Goal: Information Seeking & Learning: Find specific fact

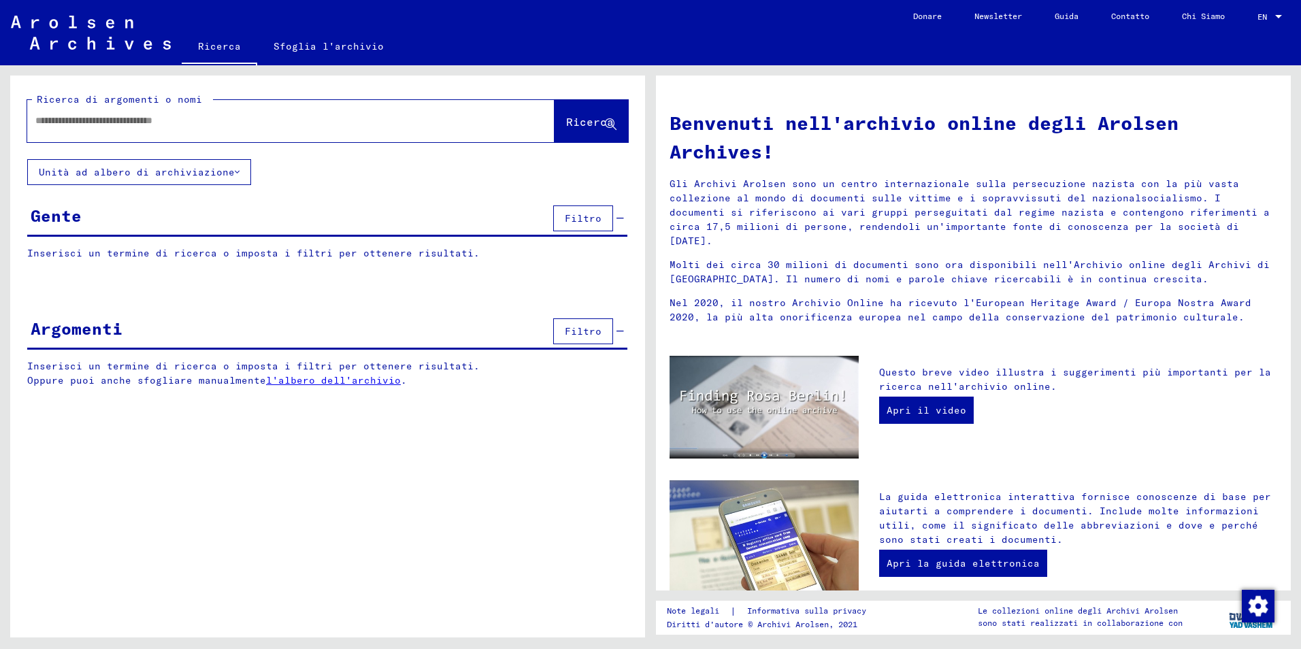
click at [40, 120] on input "text" at bounding box center [274, 121] width 478 height 14
type input "*********"
click at [589, 124] on span "Ricerca" at bounding box center [590, 122] width 48 height 14
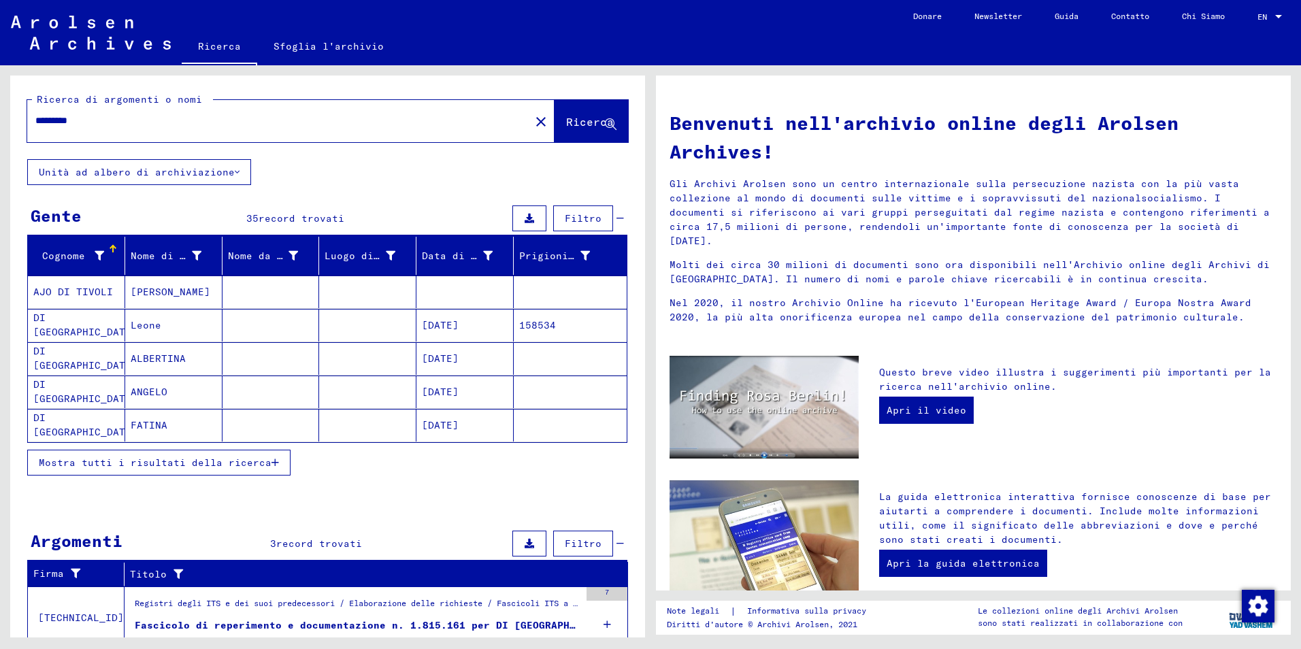
click at [198, 464] on span "Mostra tutti i risultati della ricerca" at bounding box center [155, 463] width 233 height 12
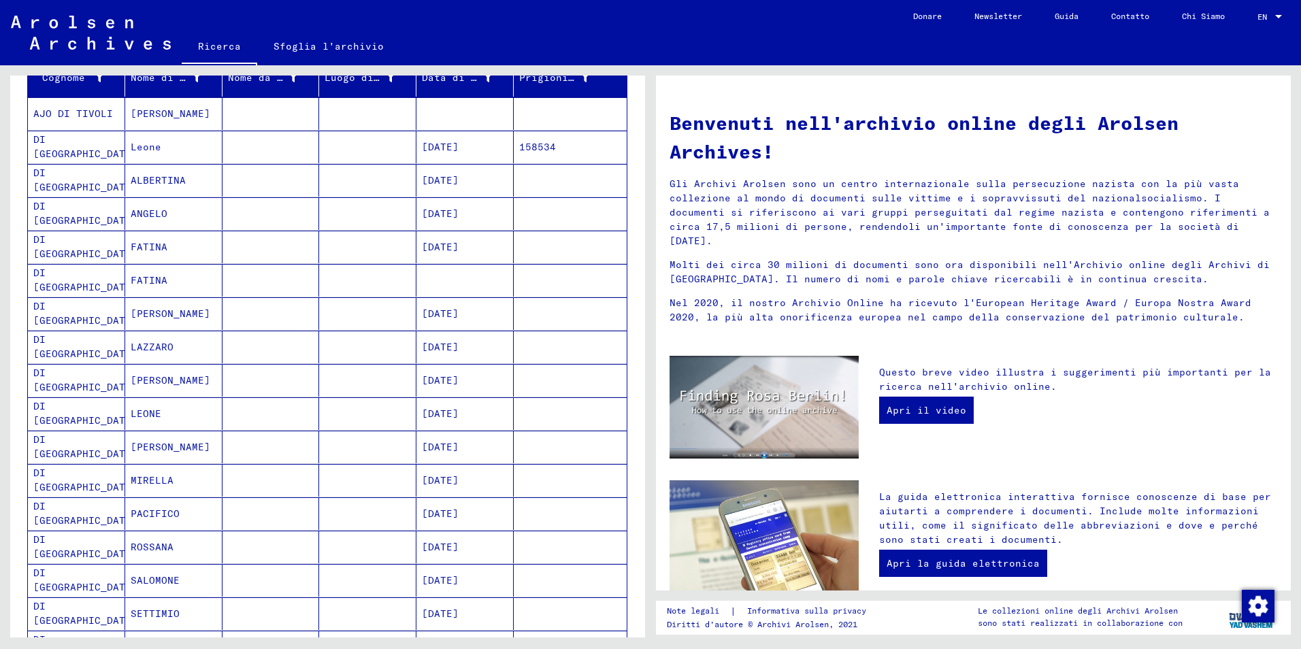
scroll to position [204, 0]
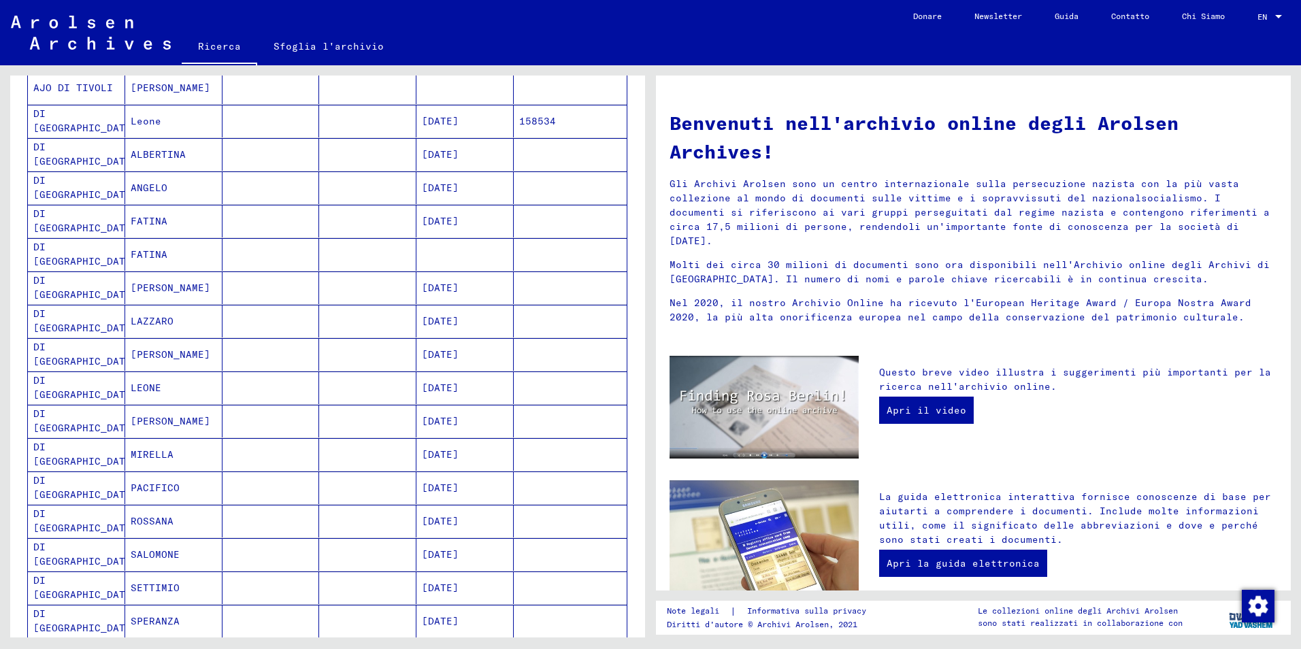
click at [57, 388] on mat-cell "DI [GEOGRAPHIC_DATA]" at bounding box center [76, 388] width 97 height 33
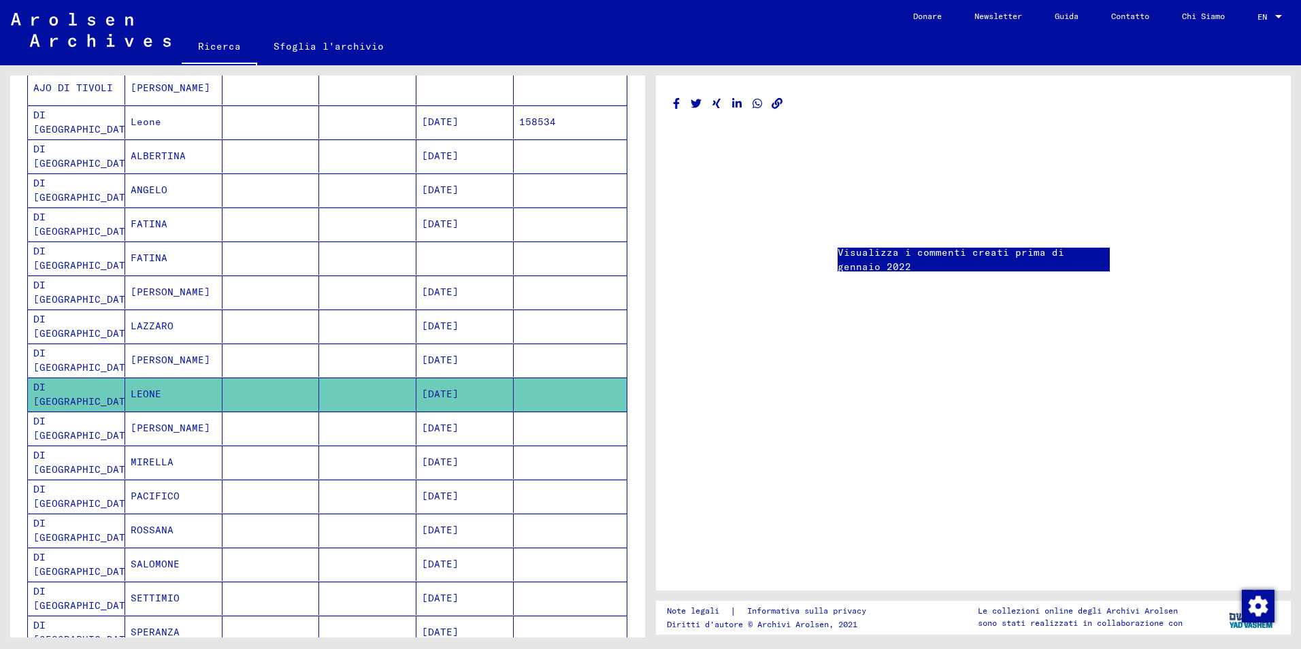
click at [57, 387] on mat-cell "DI [GEOGRAPHIC_DATA]" at bounding box center [76, 394] width 97 height 33
click at [48, 389] on mat-cell "DI [GEOGRAPHIC_DATA]" at bounding box center [76, 394] width 97 height 33
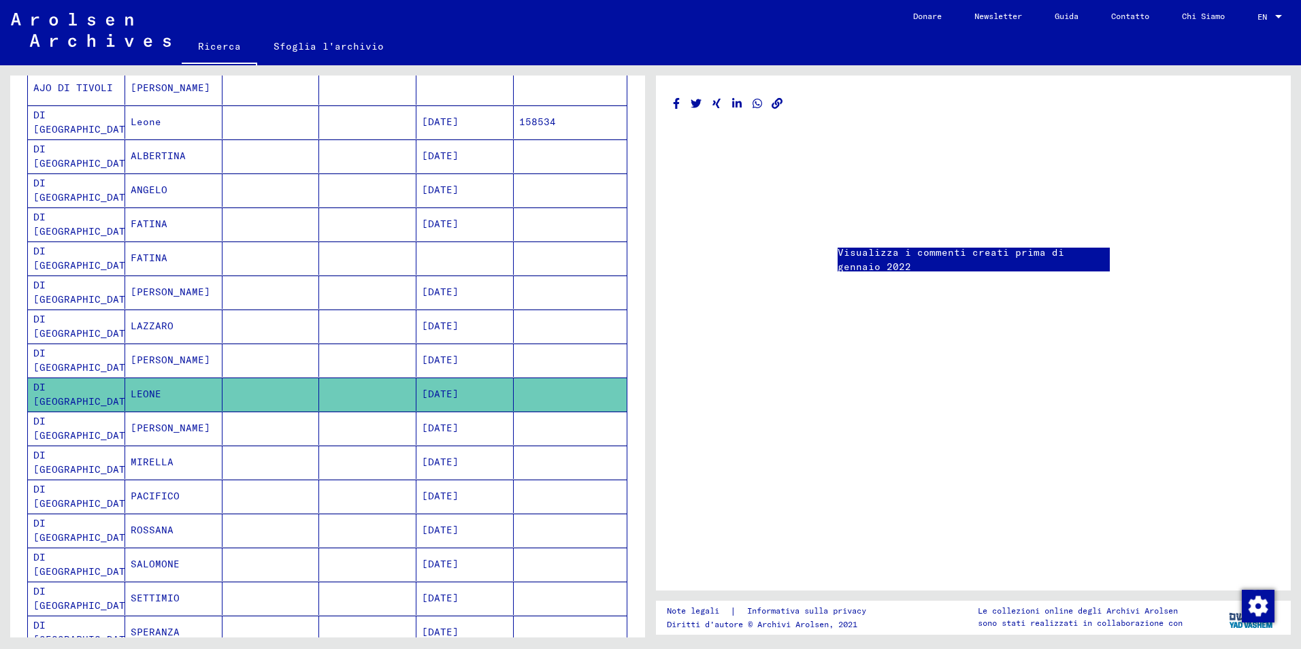
click at [932, 255] on link "Visualizza i commenti creati prima di gennaio 2022" at bounding box center [974, 260] width 272 height 29
click at [60, 393] on mat-cell "DI [GEOGRAPHIC_DATA]" at bounding box center [76, 394] width 97 height 33
drag, startPoint x: 60, startPoint y: 393, endPoint x: 48, endPoint y: 395, distance: 11.7
click at [48, 395] on mat-cell "DI [GEOGRAPHIC_DATA]" at bounding box center [76, 394] width 97 height 33
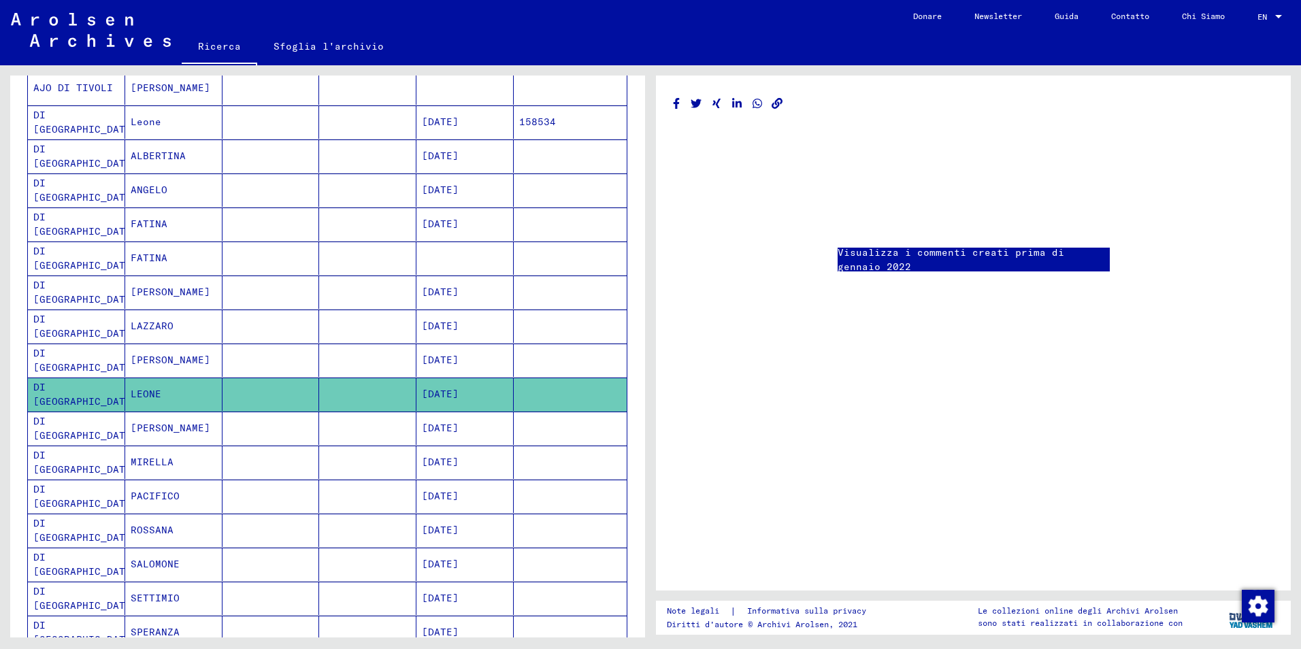
click at [48, 395] on mat-cell "DI [GEOGRAPHIC_DATA]" at bounding box center [76, 394] width 97 height 33
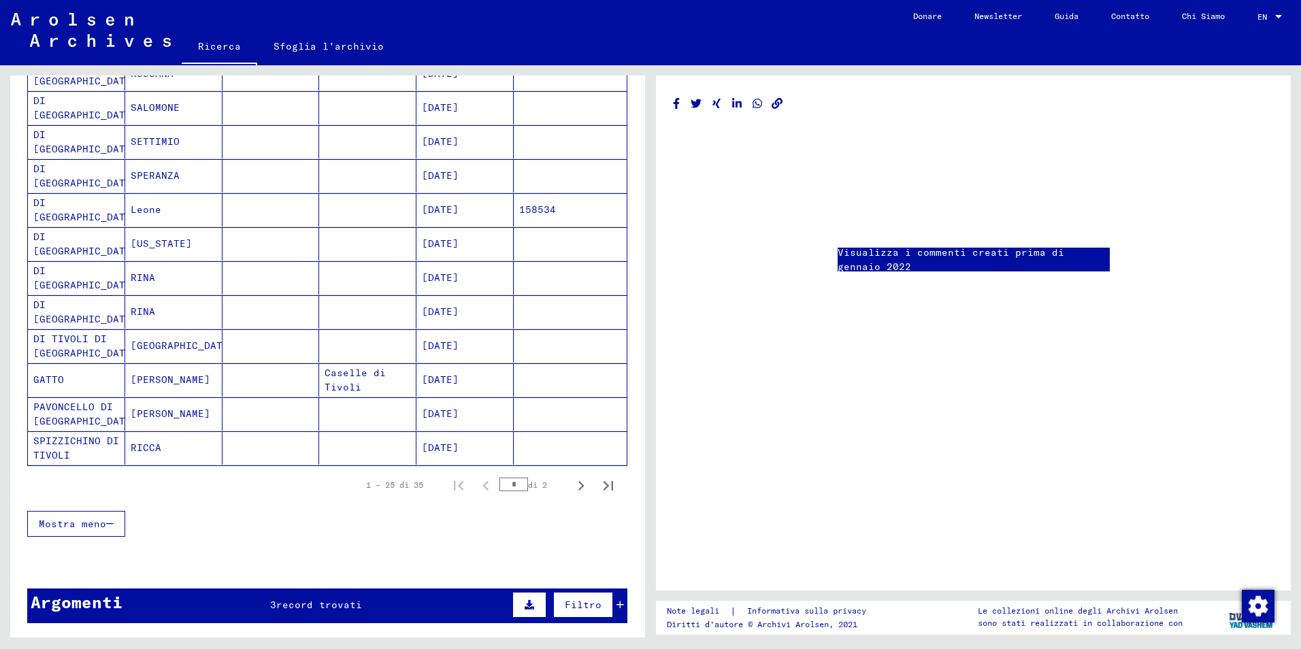
scroll to position [613, 0]
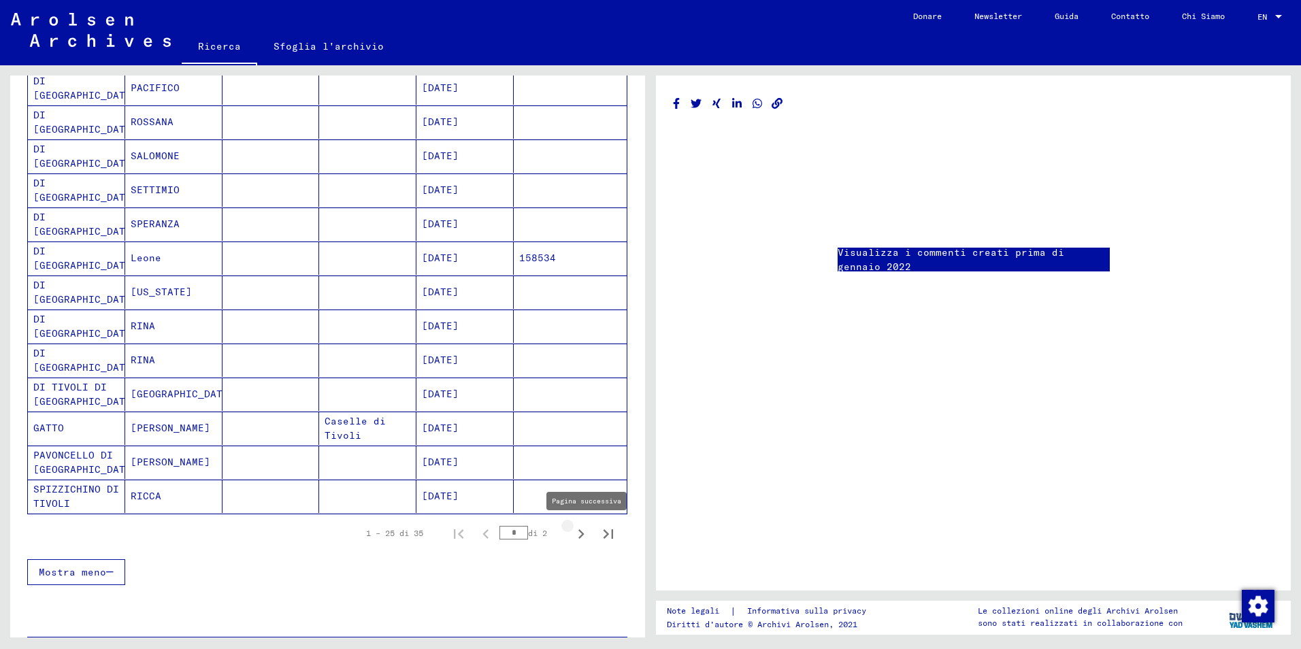
click at [572, 534] on icon "Pagina successiva" at bounding box center [581, 534] width 19 height 19
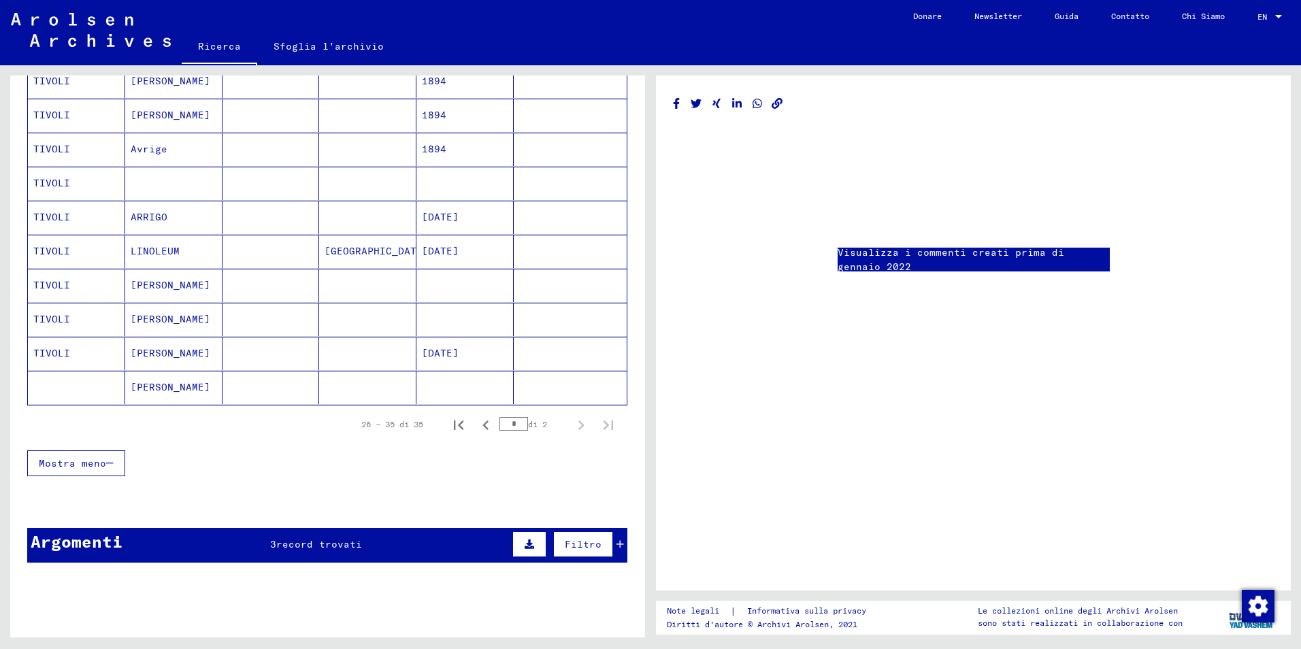
scroll to position [38, 0]
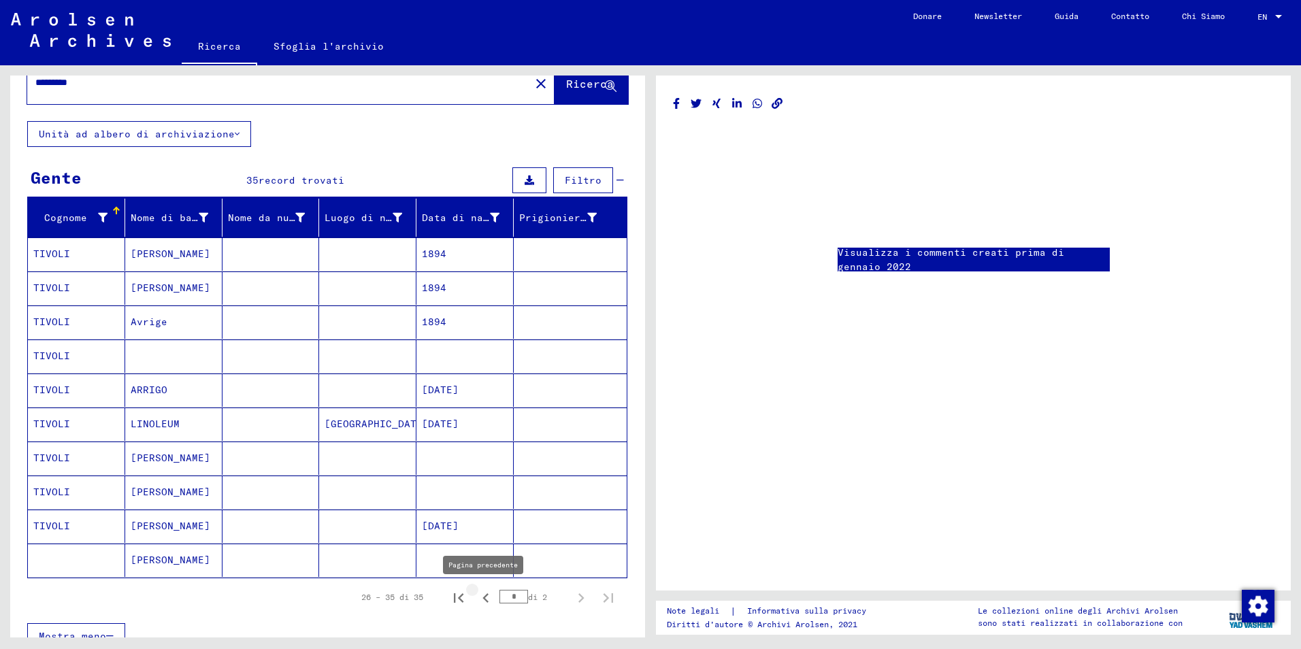
click at [476, 598] on icon "Pagina precedente" at bounding box center [485, 598] width 19 height 19
type input "*"
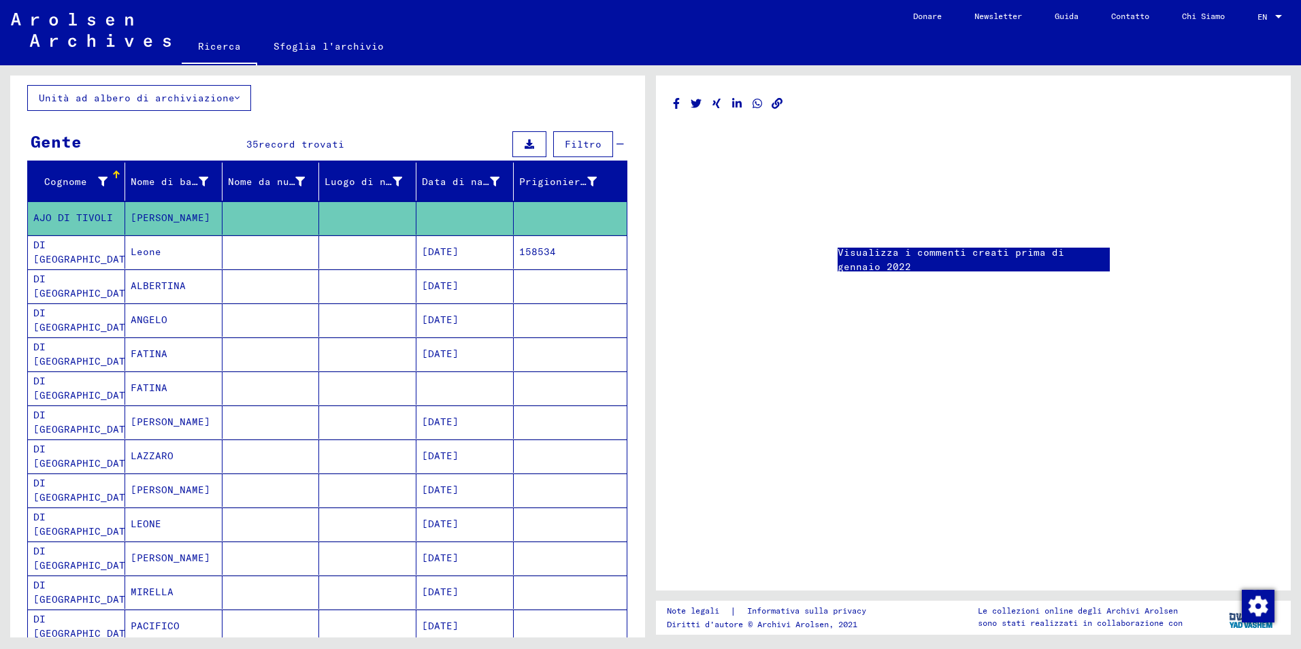
scroll to position [106, 0]
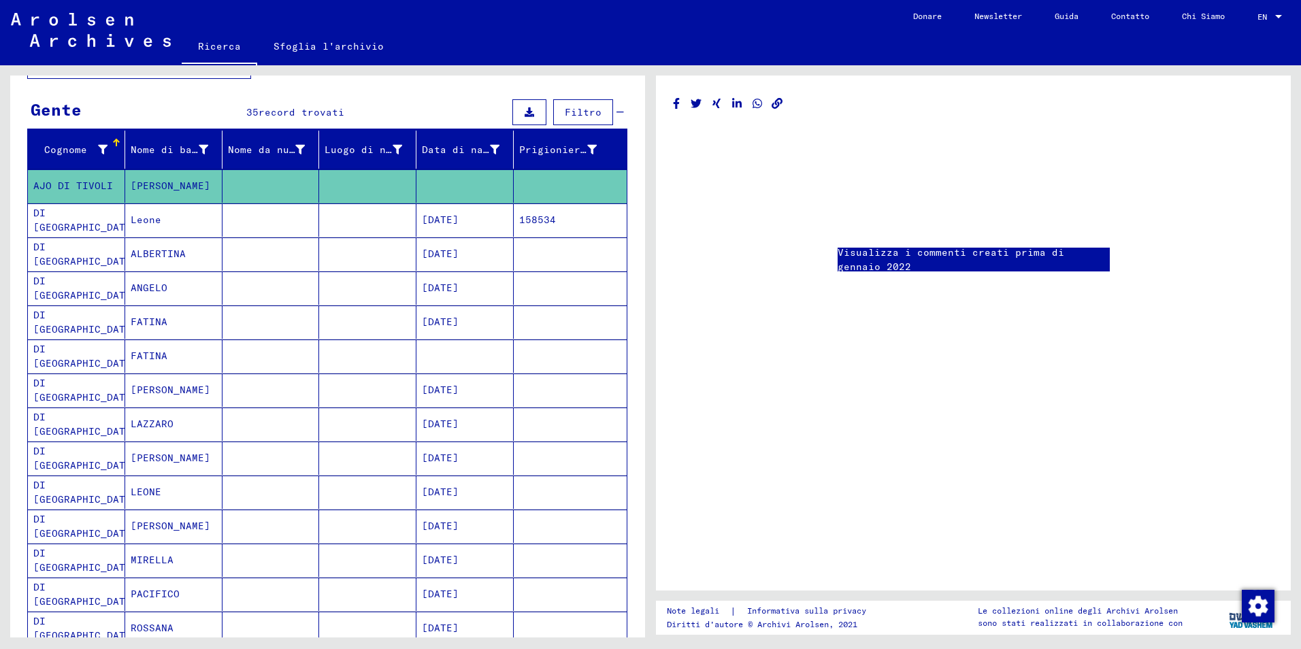
click at [63, 497] on mat-cell "DI [GEOGRAPHIC_DATA]" at bounding box center [76, 492] width 97 height 33
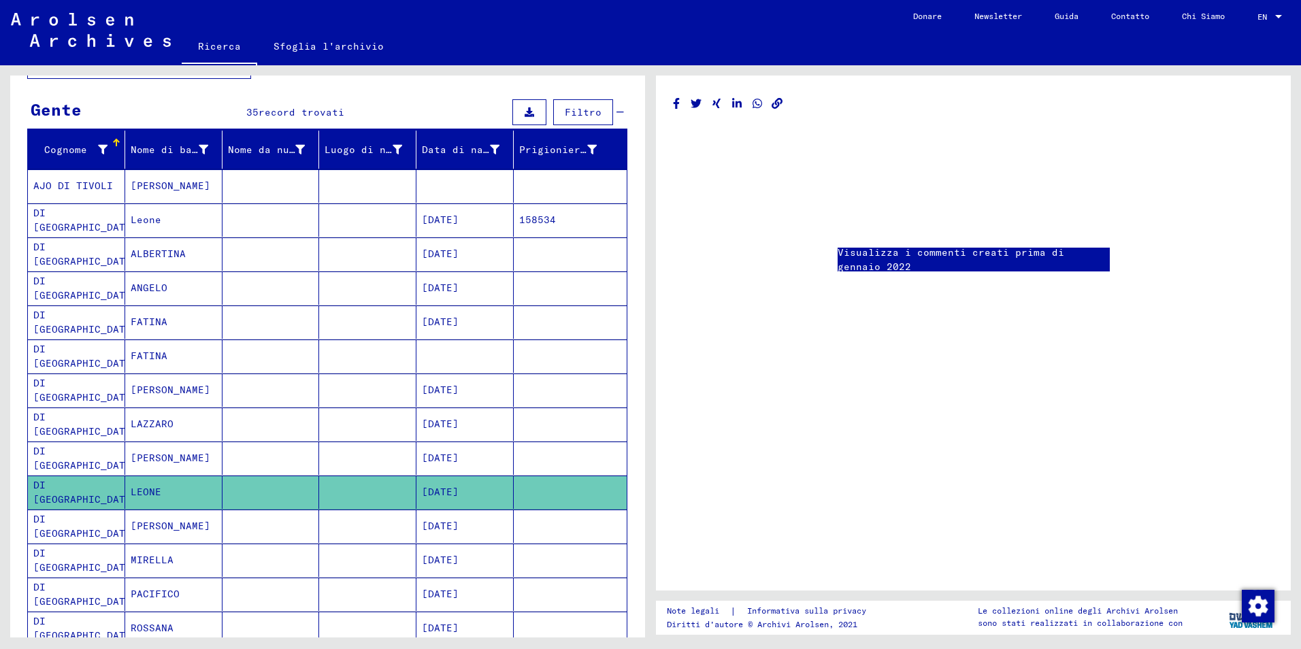
click at [63, 497] on mat-cell "DI [GEOGRAPHIC_DATA]" at bounding box center [76, 492] width 97 height 33
drag, startPoint x: 63, startPoint y: 497, endPoint x: 40, endPoint y: 491, distance: 23.3
click at [40, 491] on mat-cell "DI [GEOGRAPHIC_DATA]" at bounding box center [76, 492] width 97 height 33
click at [42, 491] on mat-cell "DI [GEOGRAPHIC_DATA]" at bounding box center [76, 492] width 97 height 33
click at [44, 496] on mat-cell "DI [GEOGRAPHIC_DATA]" at bounding box center [76, 492] width 97 height 33
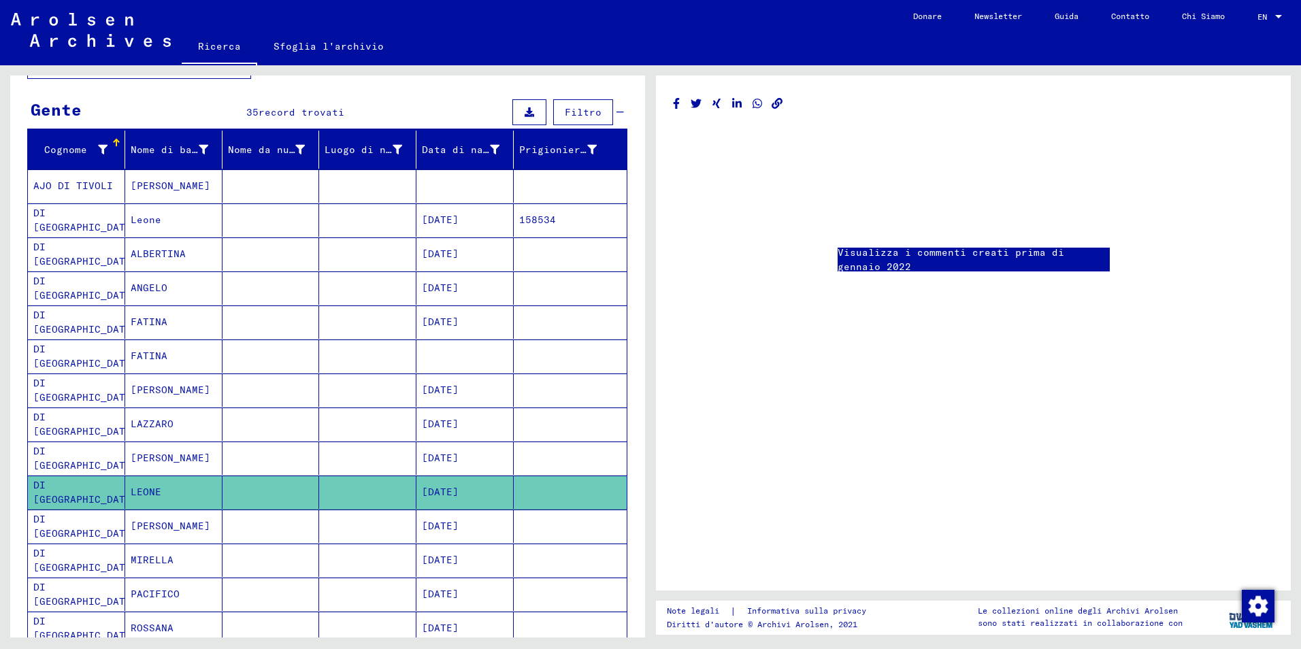
click at [44, 496] on mat-cell "DI [GEOGRAPHIC_DATA]" at bounding box center [76, 492] width 97 height 33
click at [52, 463] on mat-cell "DI [GEOGRAPHIC_DATA]" at bounding box center [76, 458] width 97 height 33
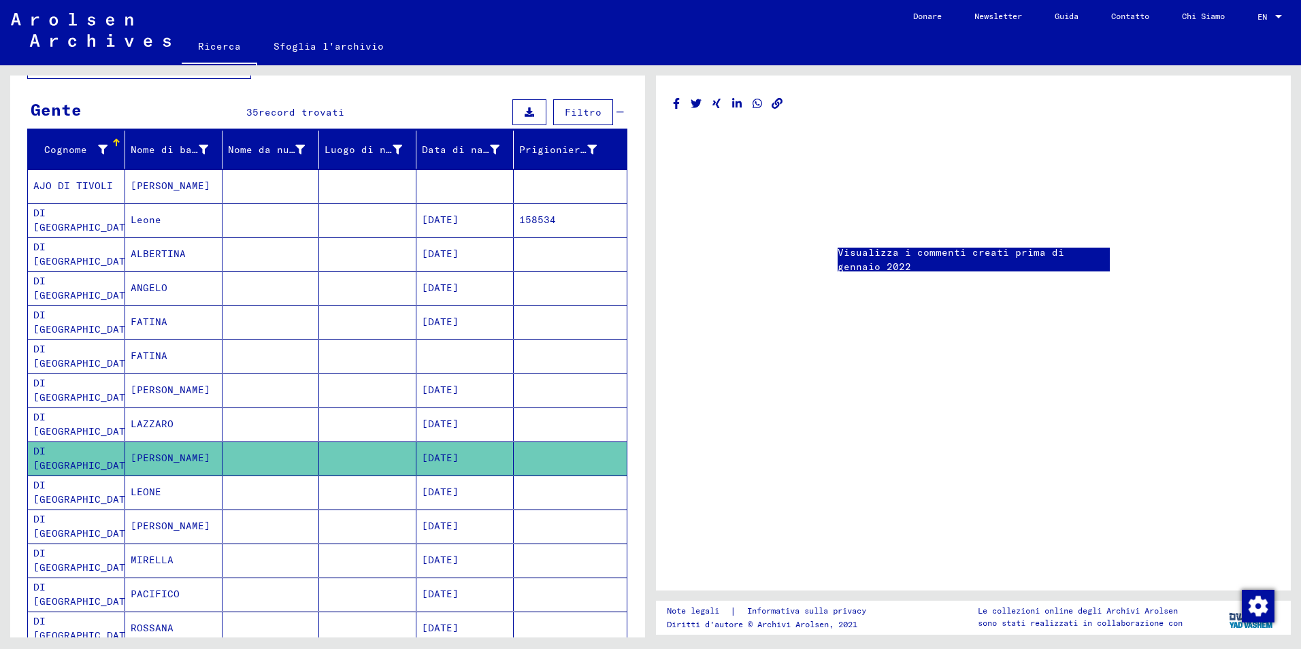
click at [52, 463] on mat-cell "DI [GEOGRAPHIC_DATA]" at bounding box center [76, 458] width 97 height 33
click at [61, 221] on mat-cell "DI [GEOGRAPHIC_DATA]" at bounding box center [76, 220] width 97 height 33
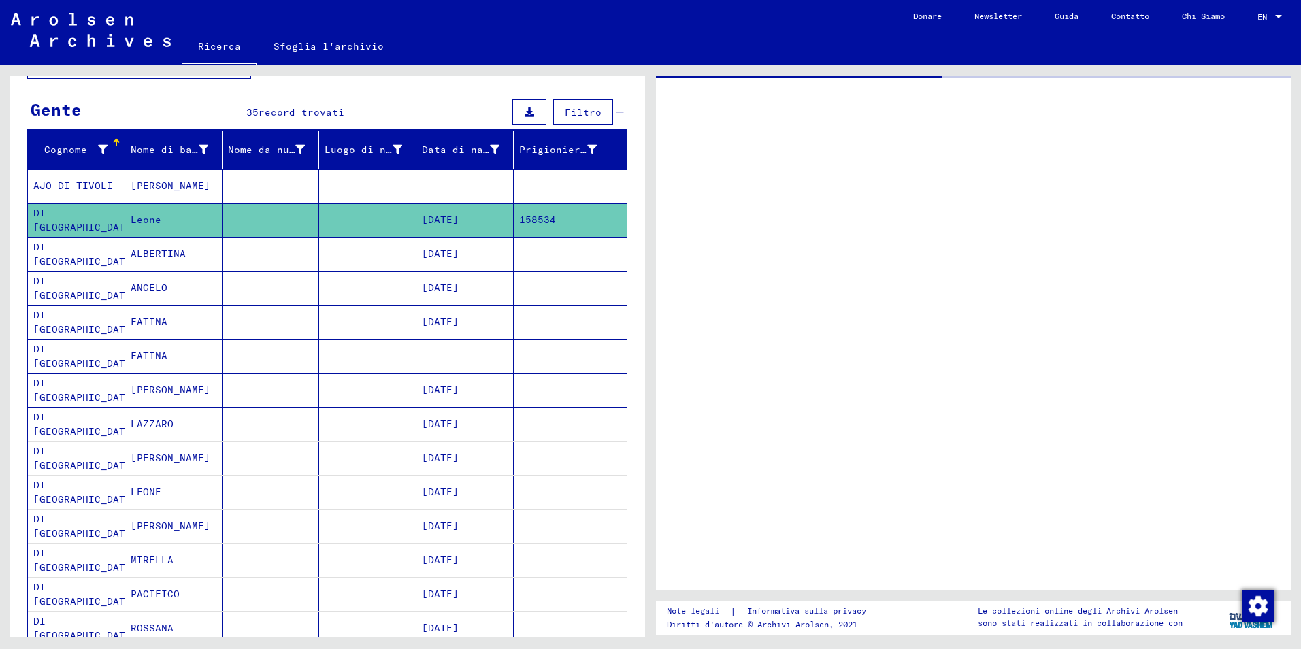
click at [61, 221] on mat-cell "DI [GEOGRAPHIC_DATA]" at bounding box center [76, 220] width 97 height 33
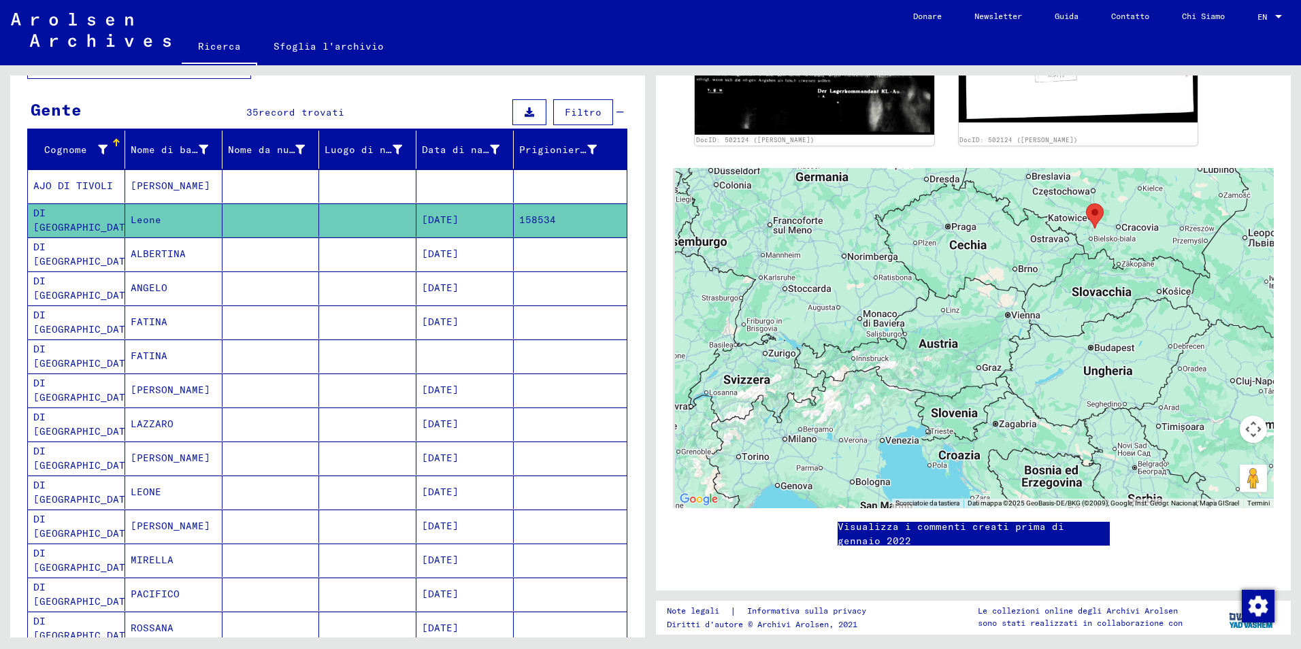
scroll to position [596, 0]
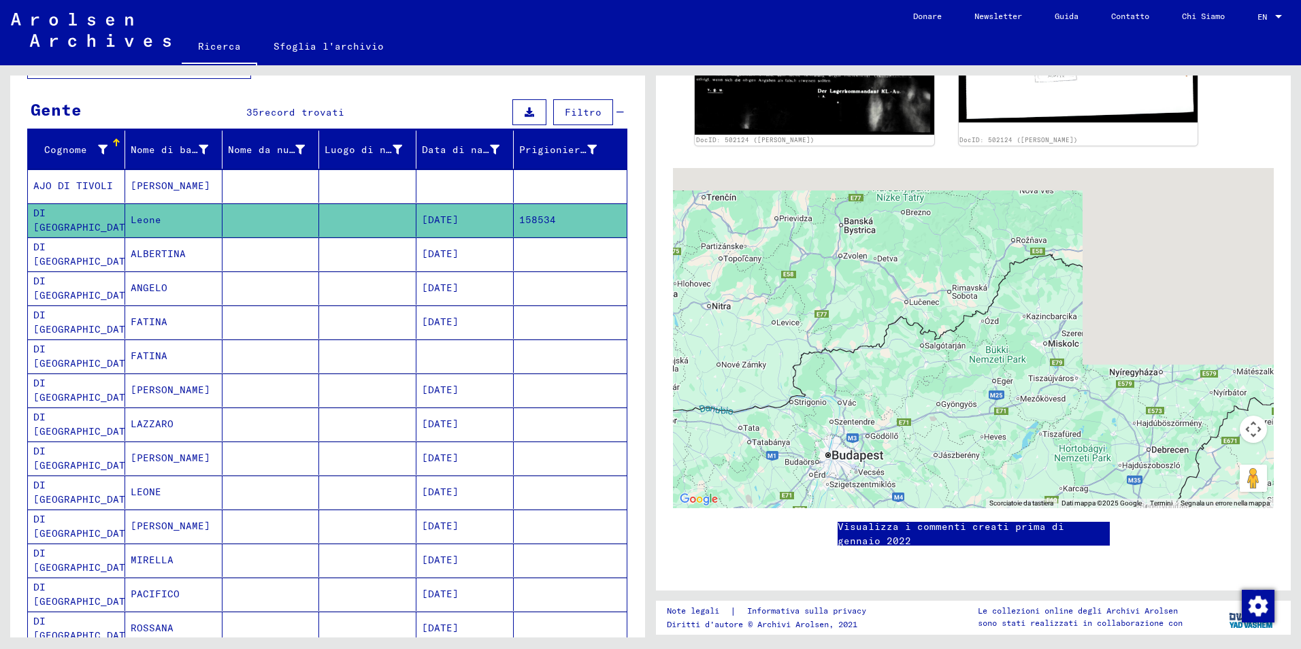
drag, startPoint x: 1105, startPoint y: 259, endPoint x: 1091, endPoint y: 520, distance: 261.1
click at [415, 42] on mat-sidenav-content "Ricerca Sfoglia l'archivio Detailed questions/information about the documents? …" at bounding box center [650, 324] width 1301 height 649
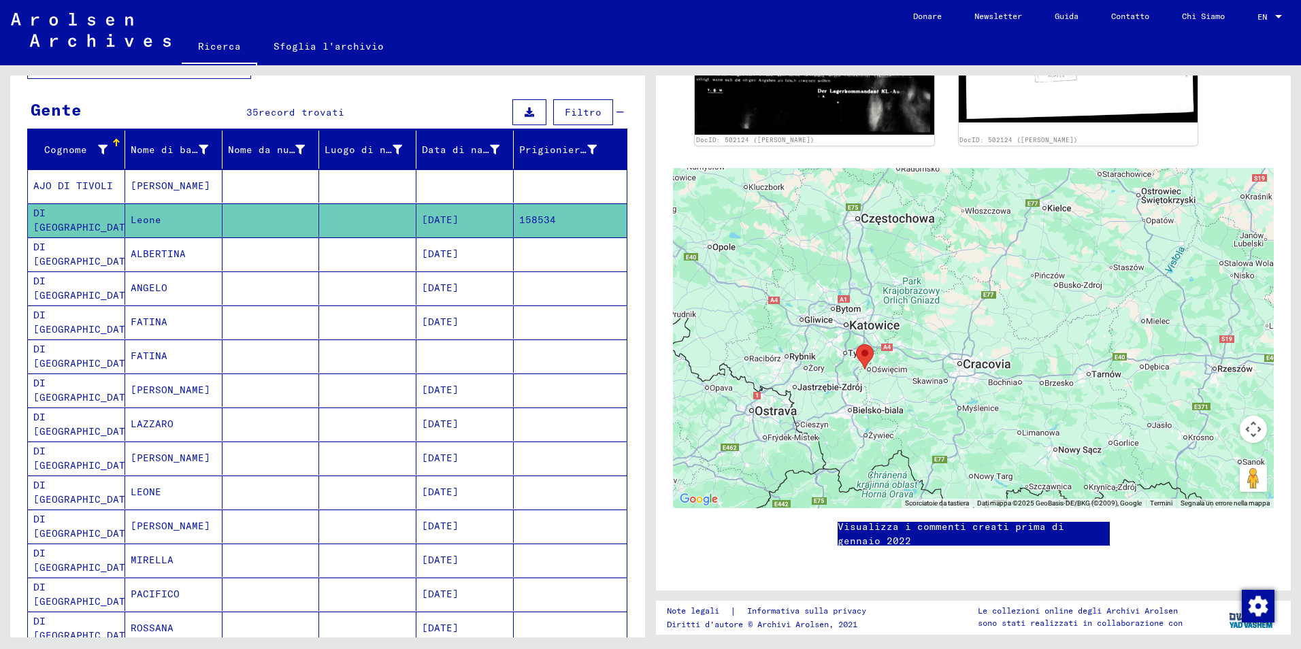
drag, startPoint x: 1055, startPoint y: 310, endPoint x: 1119, endPoint y: 302, distance: 64.5
click at [1119, 302] on div at bounding box center [973, 338] width 601 height 340
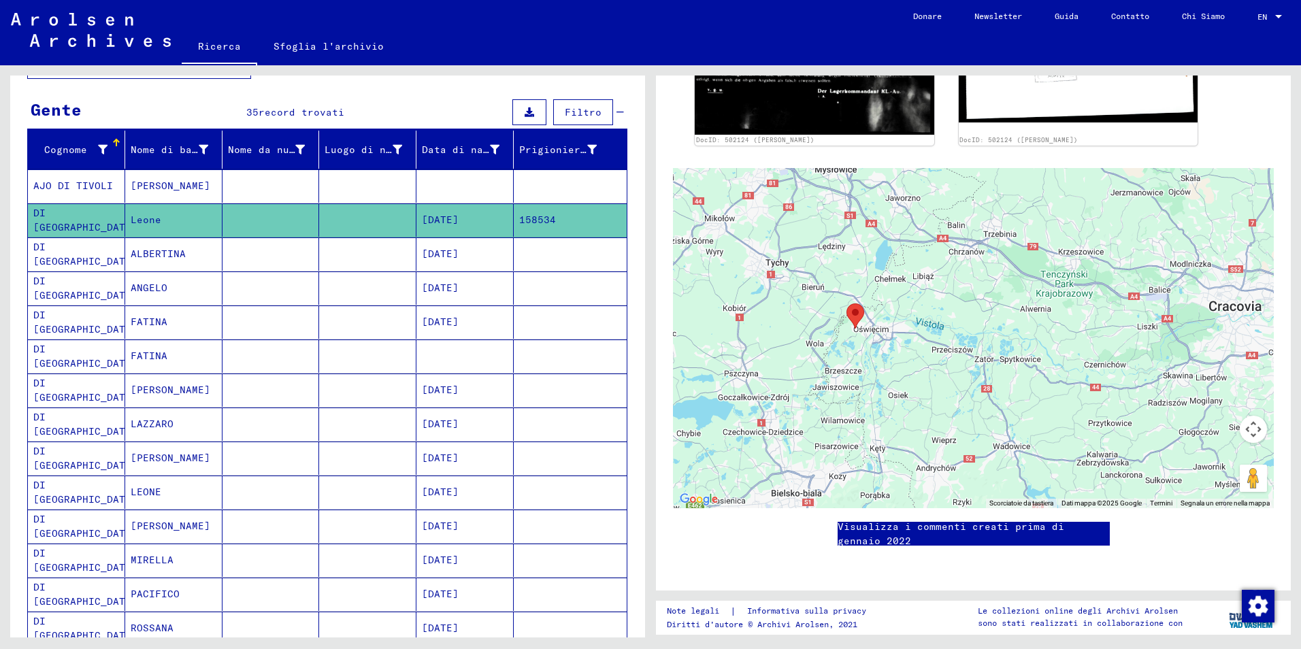
click at [849, 304] on img "Auschwitz Concentration and Extermination Camp" at bounding box center [856, 316] width 18 height 25
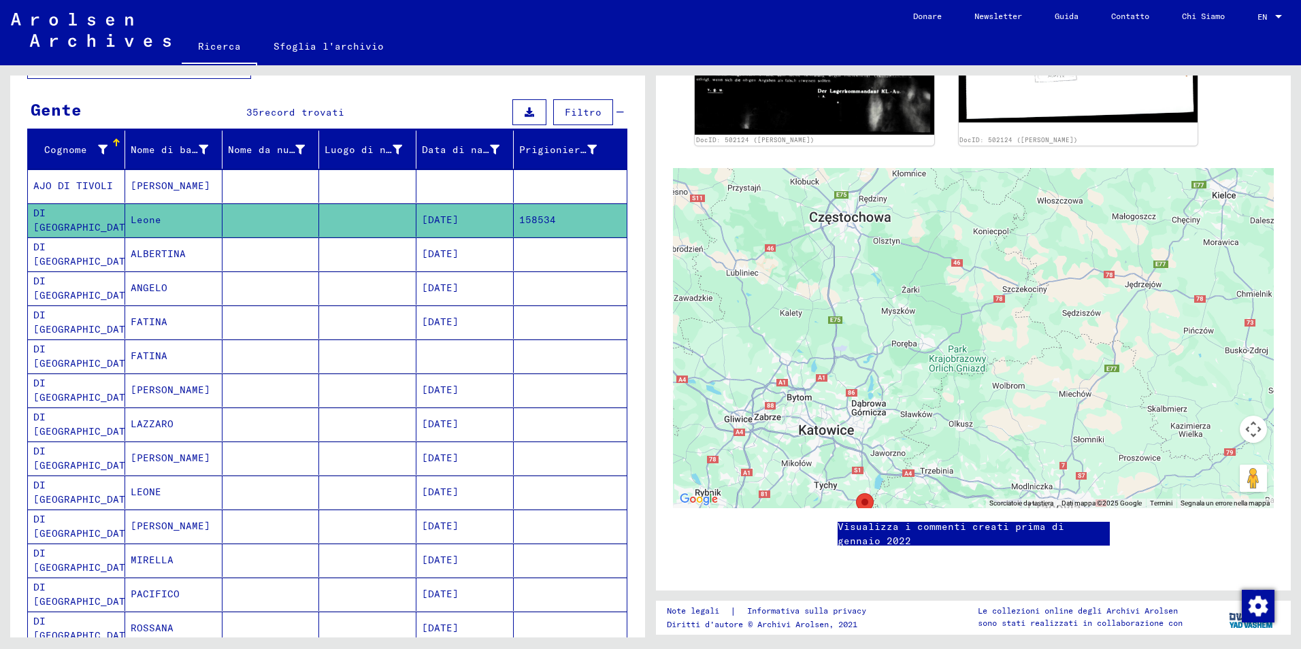
drag, startPoint x: 943, startPoint y: 232, endPoint x: 920, endPoint y: 481, distance: 250.1
click at [920, 497] on div "1 Documenti di incarcerazione / 1.1 Campi e ghetti / 1.1.2 Campo di concentrame…" at bounding box center [973, 56] width 601 height 1035
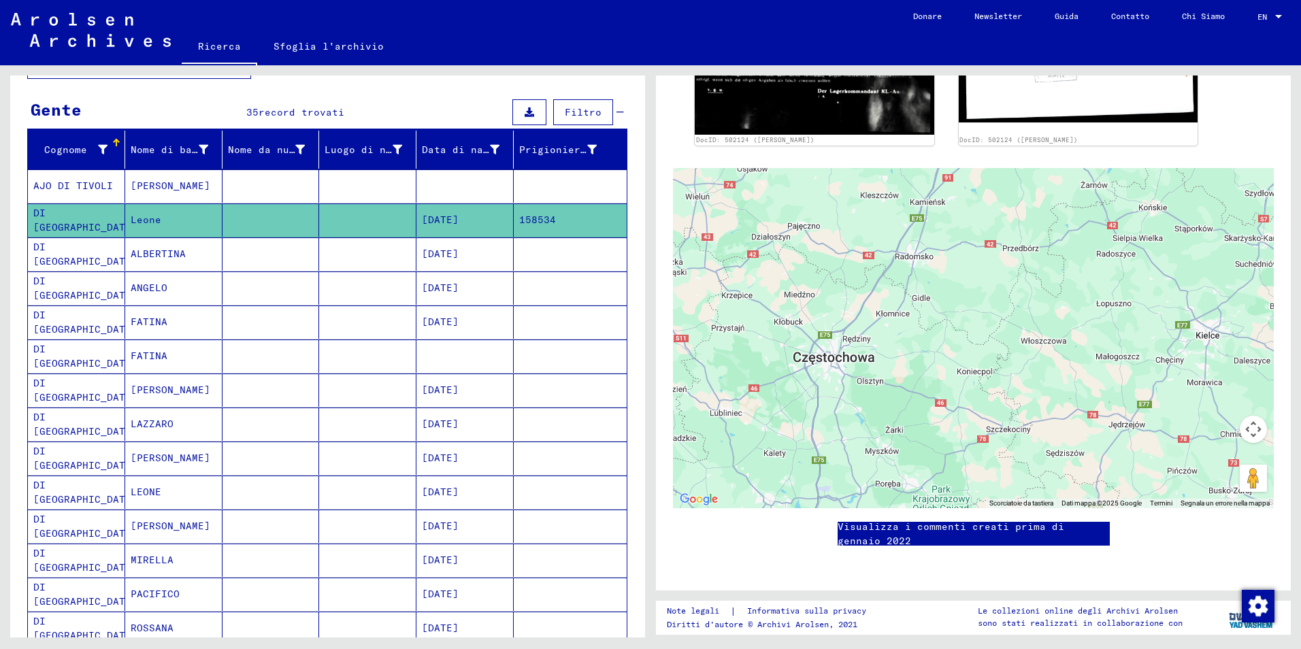
drag, startPoint x: 930, startPoint y: 227, endPoint x: 1017, endPoint y: 267, distance: 95.0
click at [930, 227] on div at bounding box center [973, 338] width 601 height 340
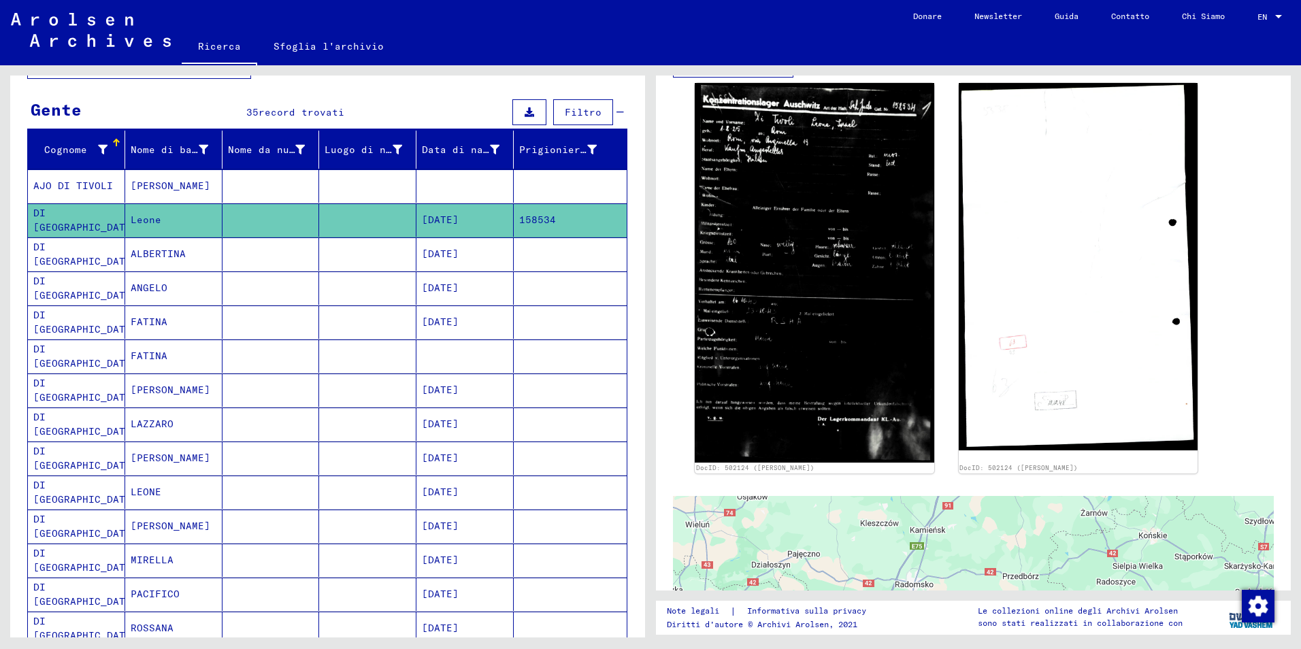
scroll to position [172, 0]
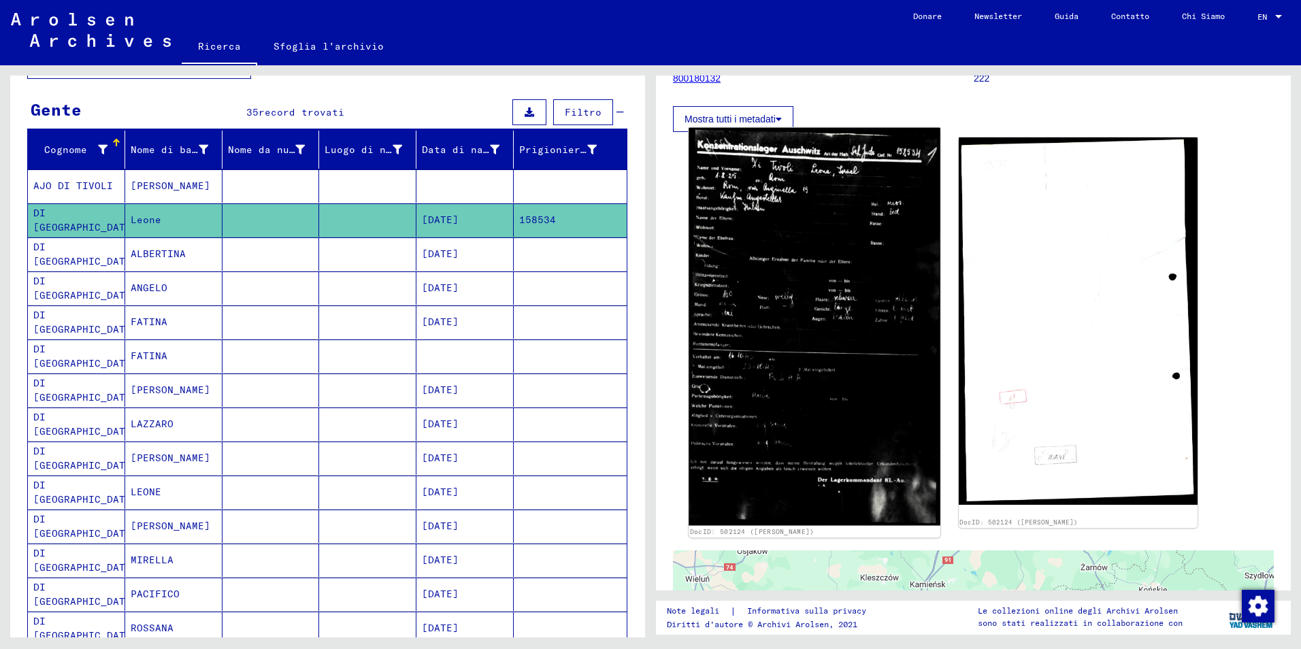
click at [784, 298] on img at bounding box center [814, 327] width 251 height 398
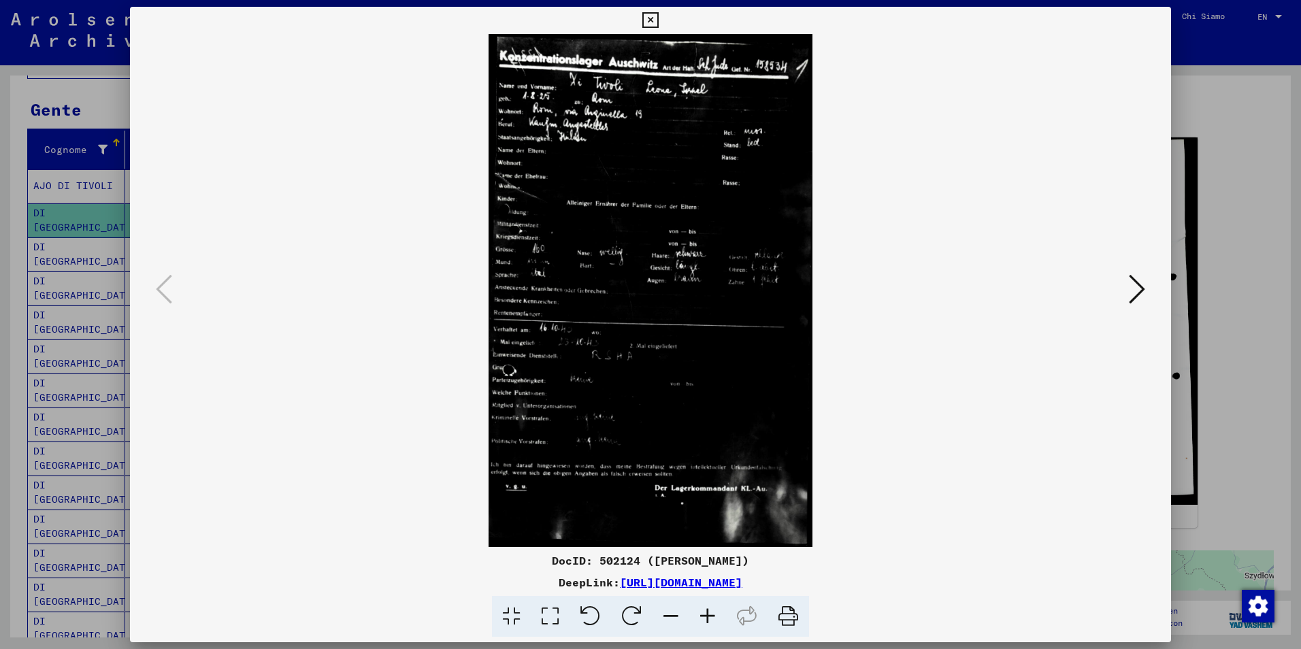
click at [710, 609] on icon at bounding box center [707, 617] width 37 height 42
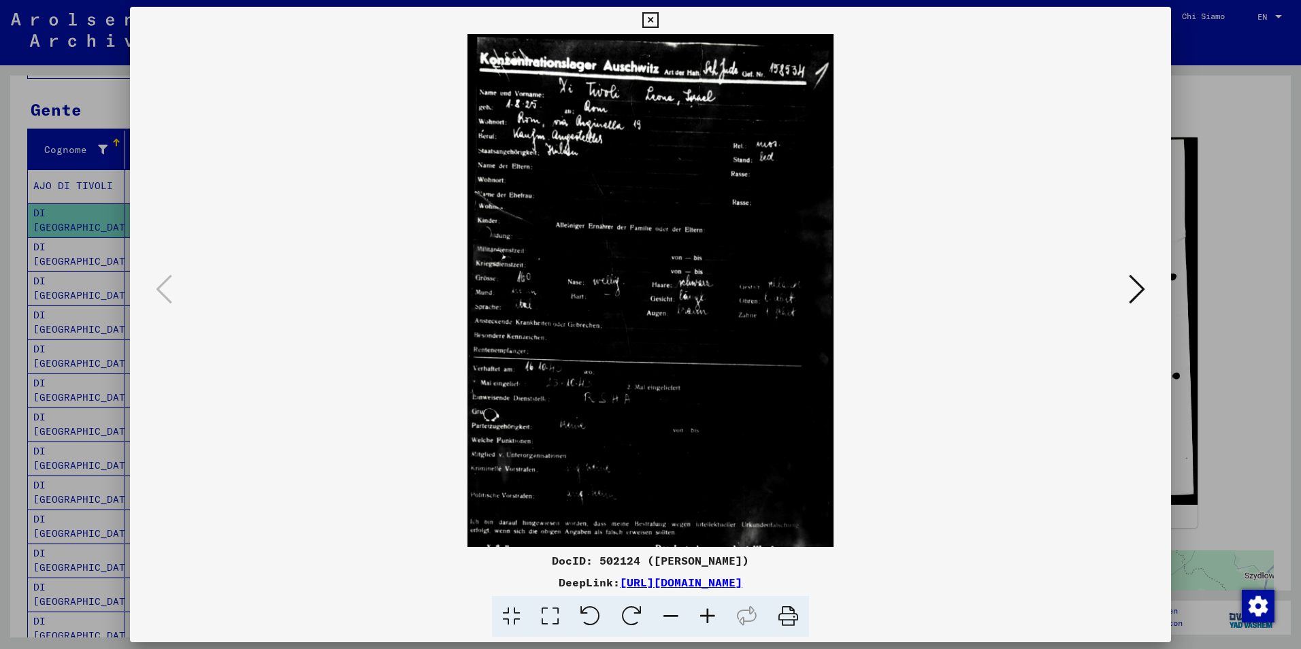
click at [710, 609] on icon at bounding box center [707, 617] width 37 height 42
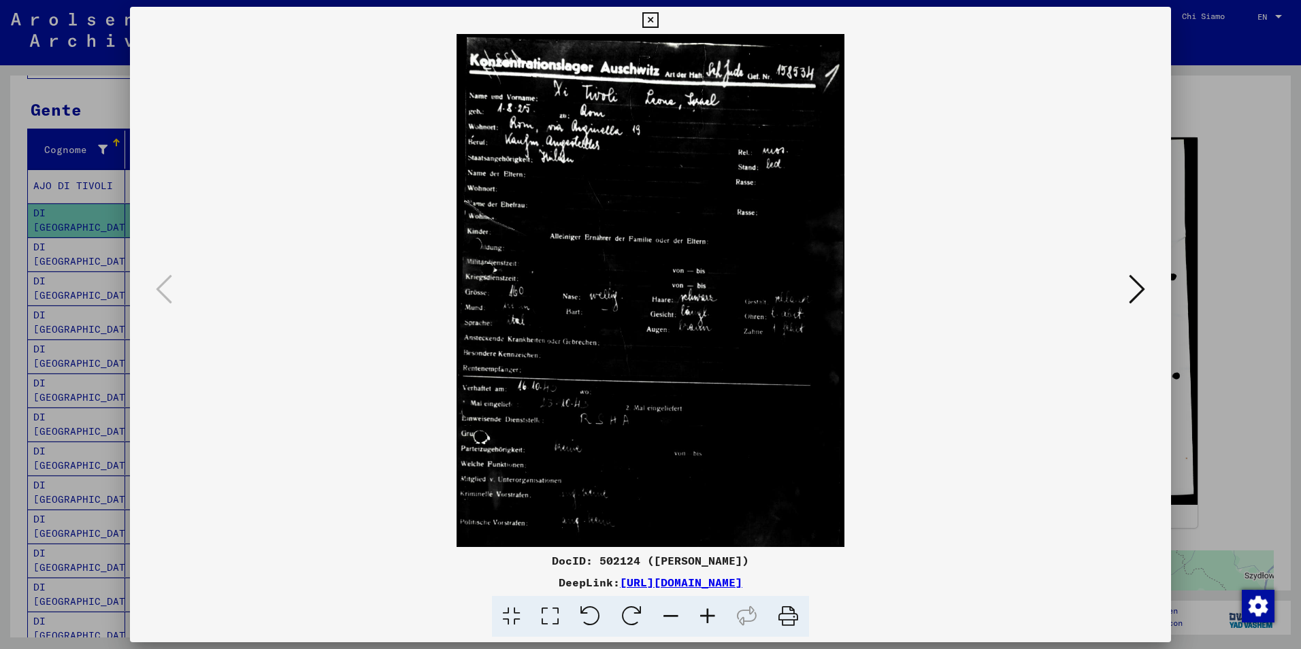
click at [710, 609] on icon at bounding box center [707, 617] width 37 height 42
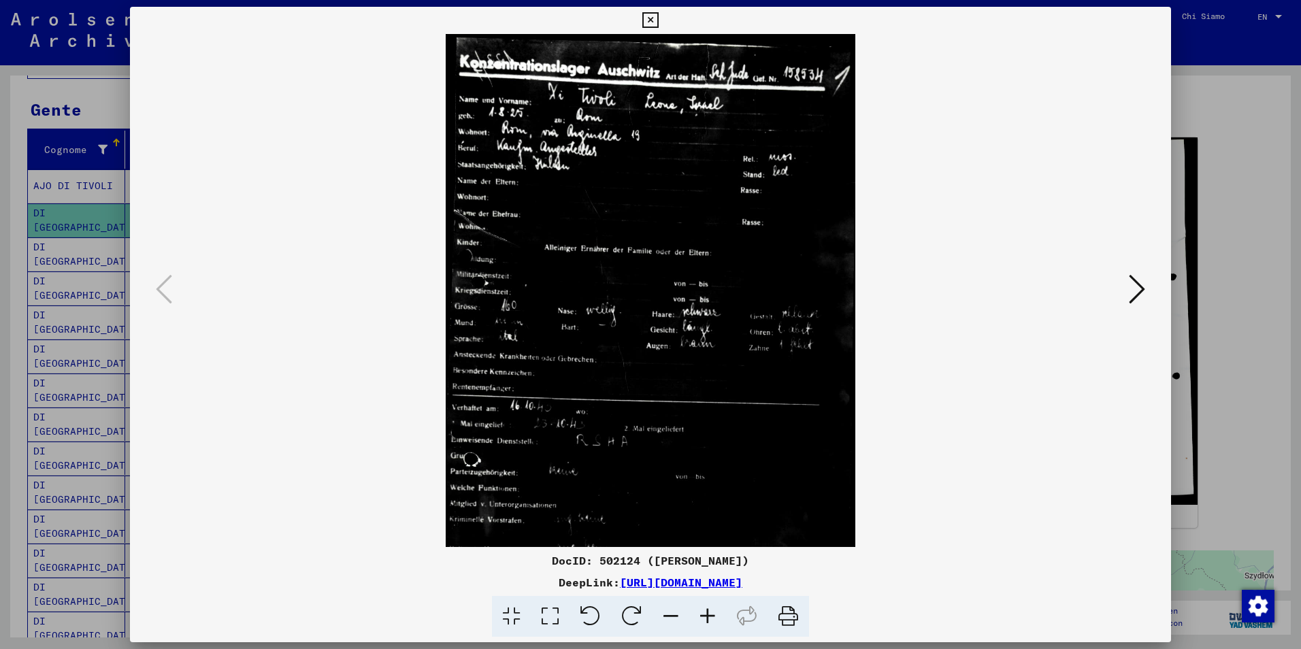
click at [710, 609] on icon at bounding box center [707, 617] width 37 height 42
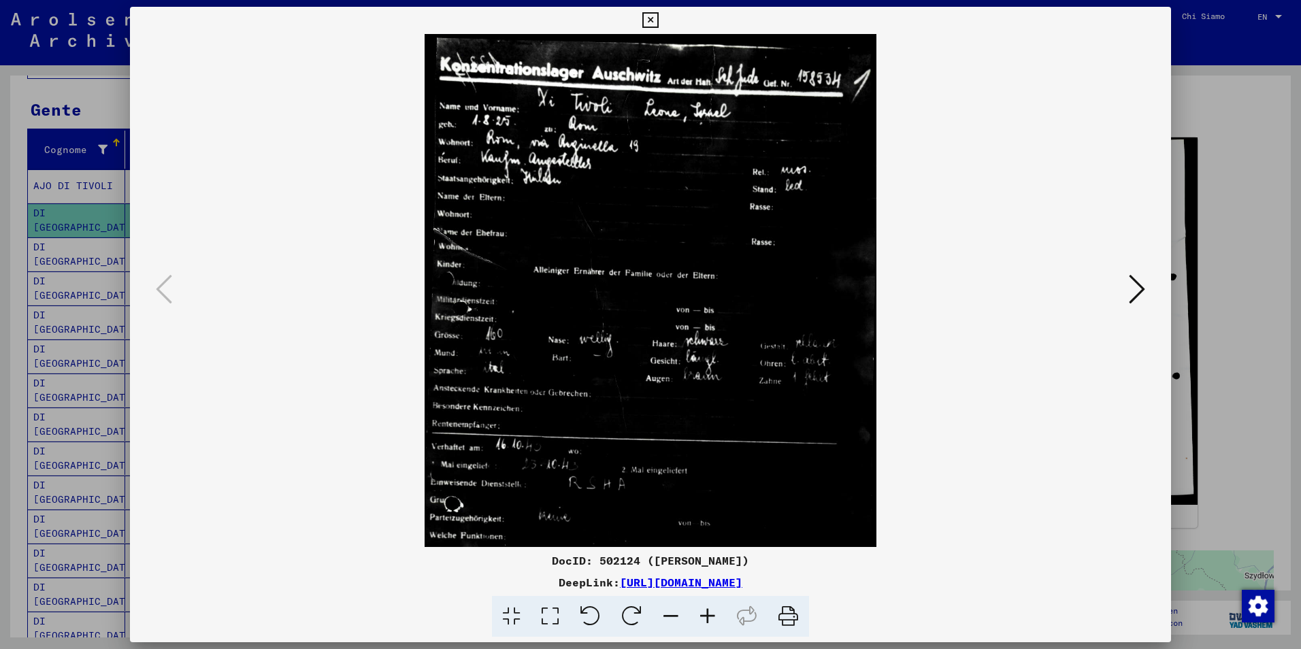
click at [710, 609] on icon at bounding box center [707, 617] width 37 height 42
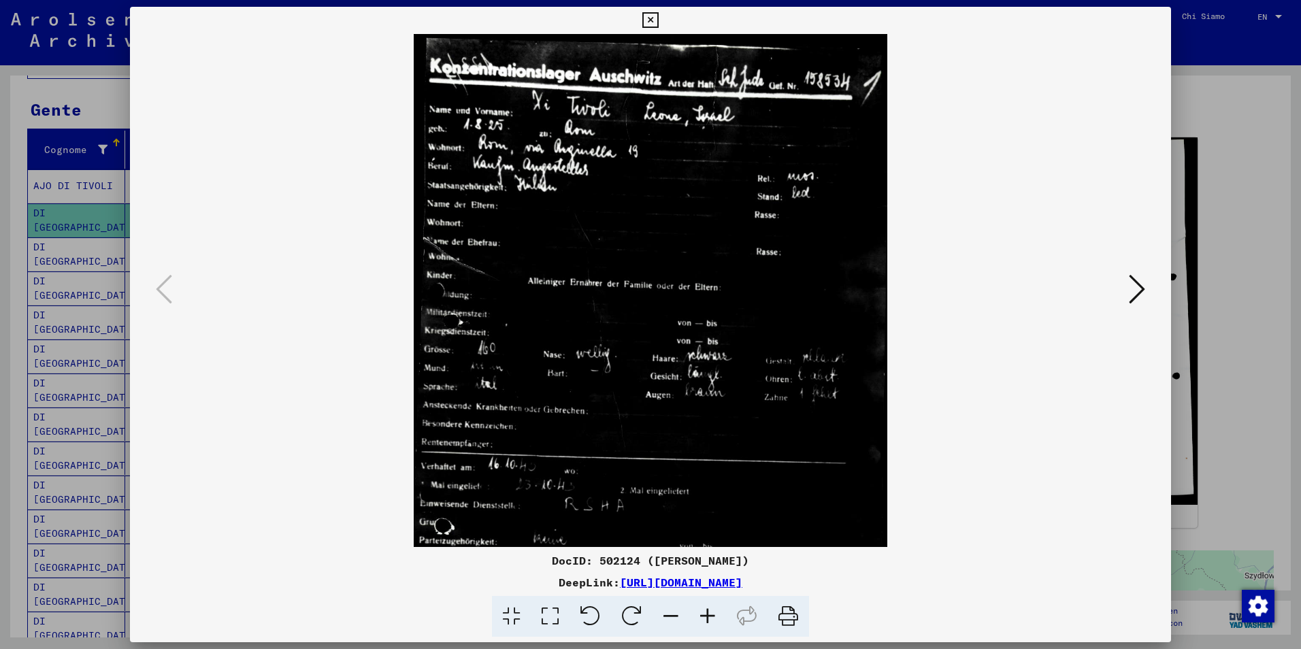
click at [710, 609] on icon at bounding box center [707, 617] width 37 height 42
click at [710, 611] on icon at bounding box center [707, 617] width 37 height 42
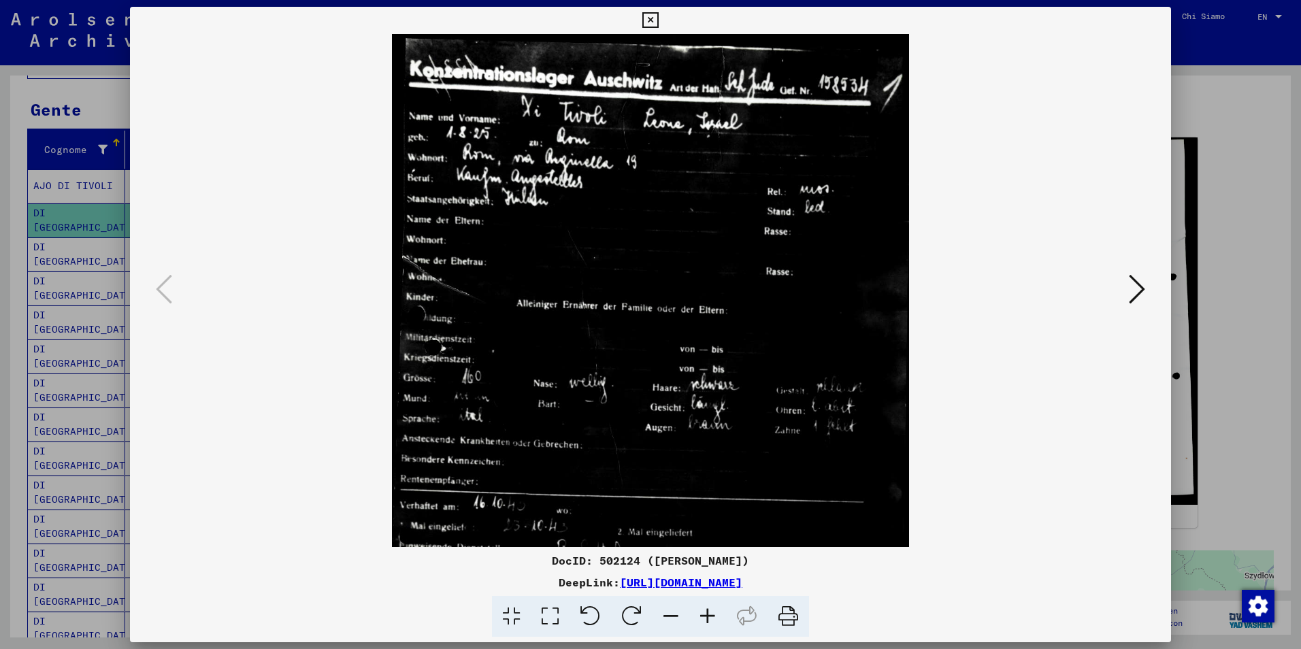
click at [710, 611] on icon at bounding box center [707, 617] width 37 height 42
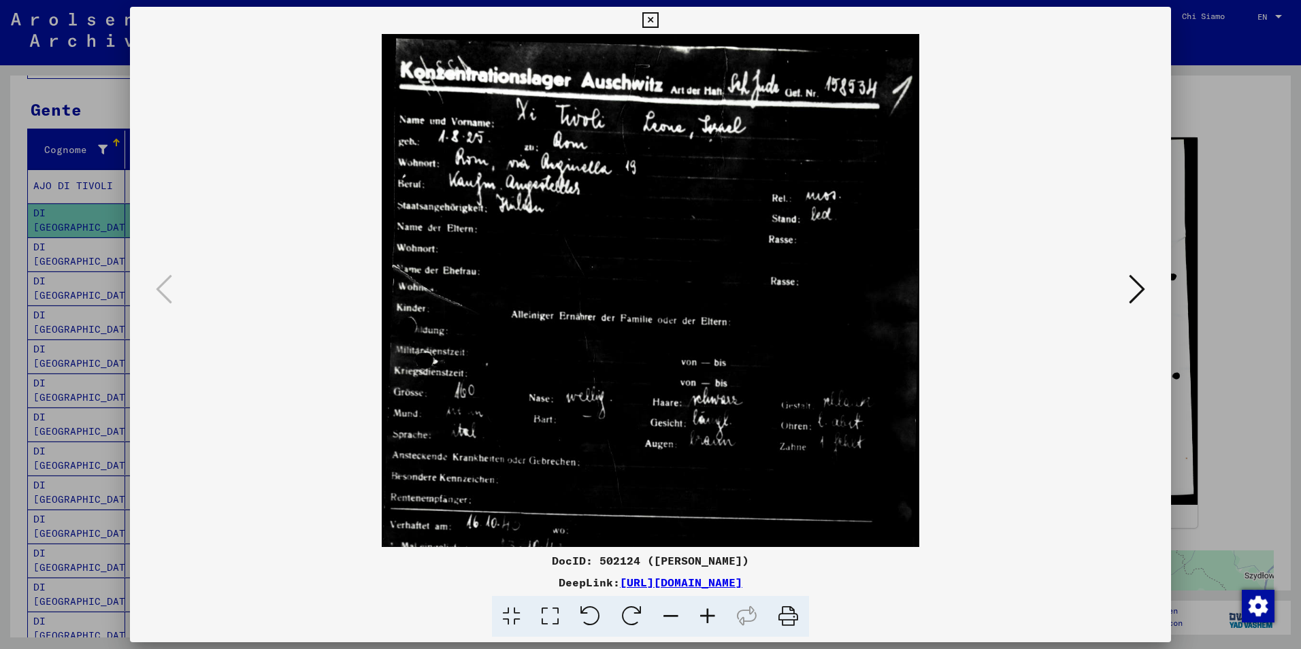
click at [710, 611] on icon at bounding box center [707, 617] width 37 height 42
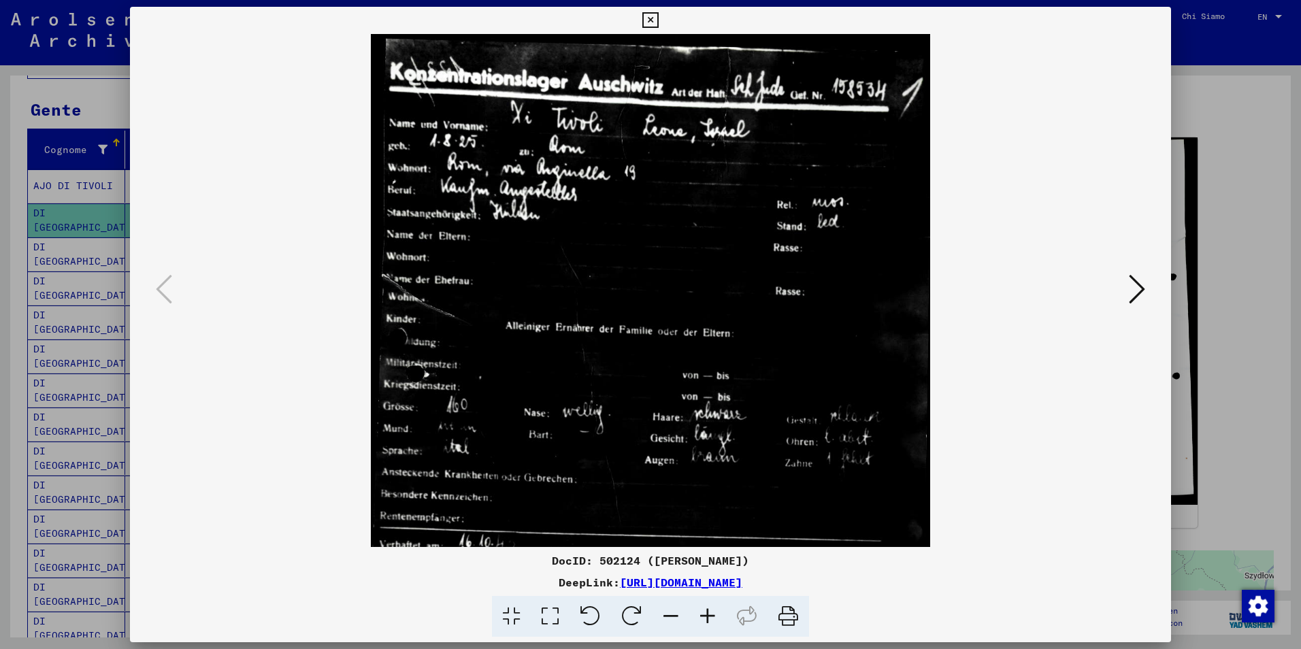
click at [710, 611] on icon at bounding box center [707, 617] width 37 height 42
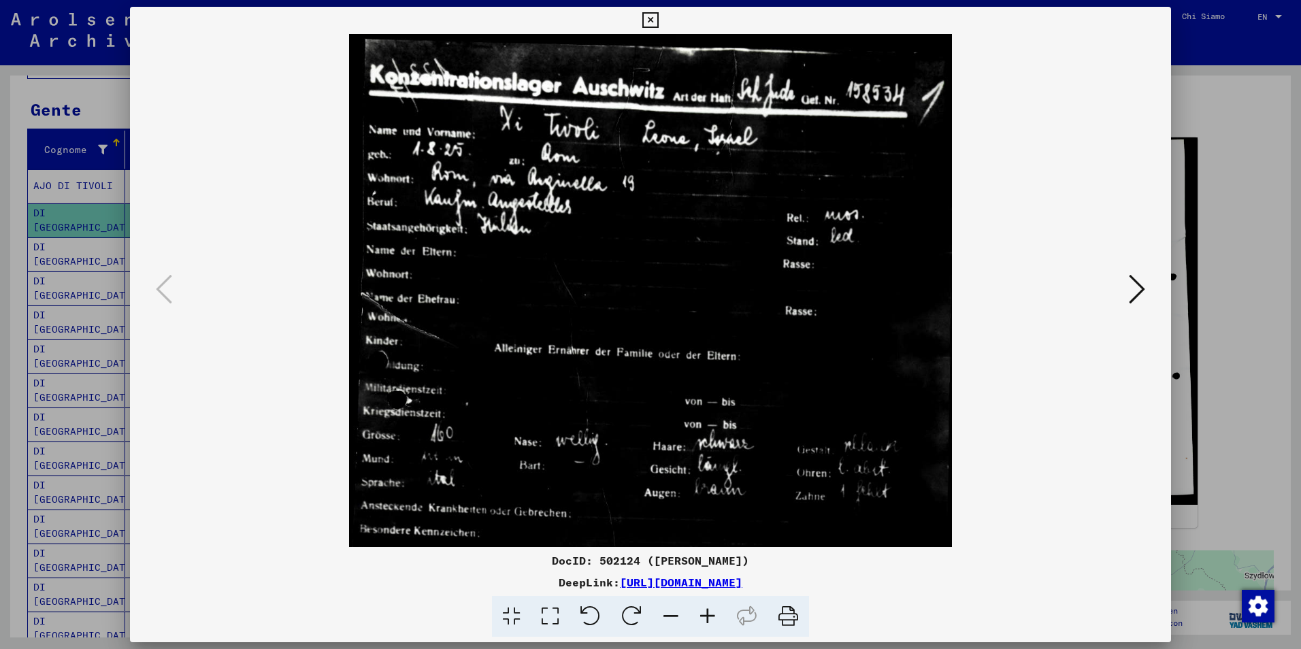
click at [710, 611] on icon at bounding box center [707, 617] width 37 height 42
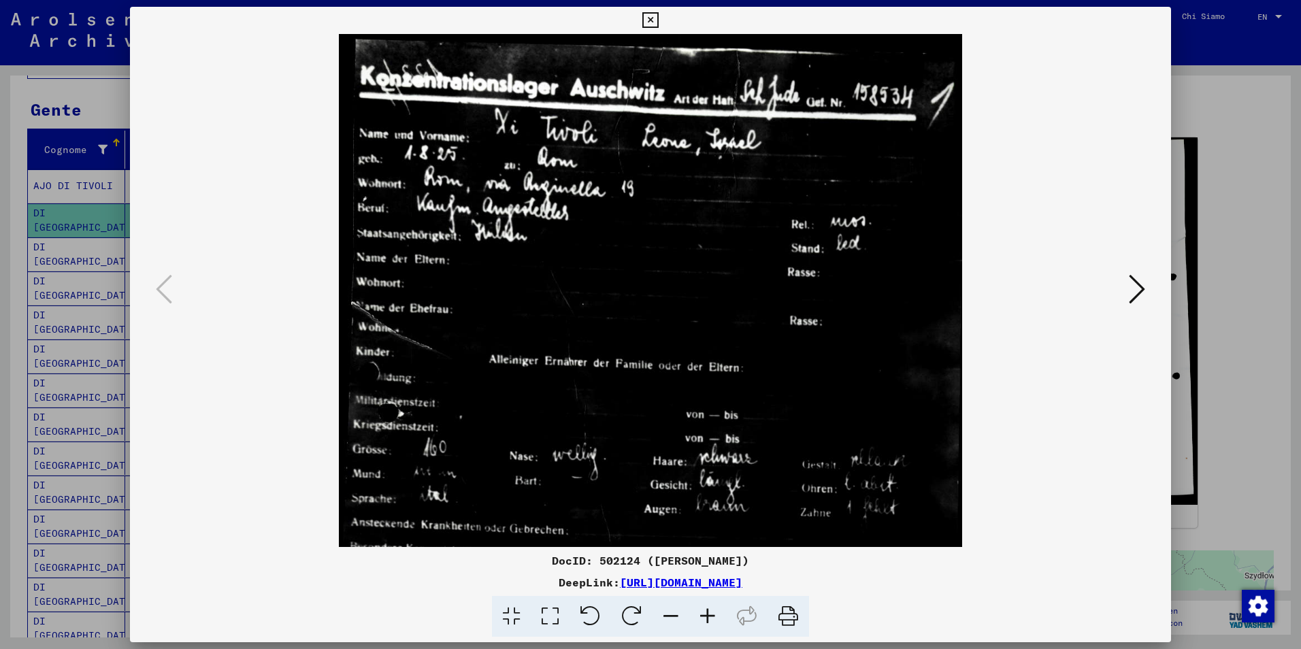
click at [710, 611] on icon at bounding box center [707, 617] width 37 height 42
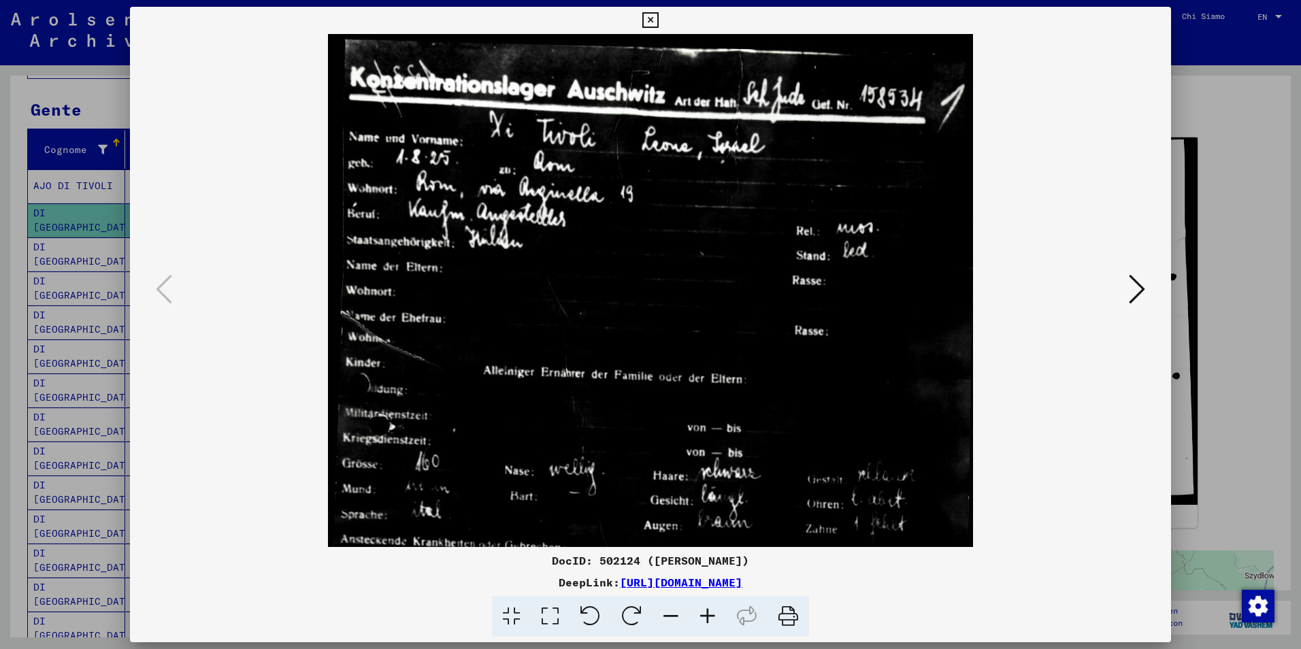
click at [710, 612] on icon at bounding box center [707, 617] width 37 height 42
click at [1137, 289] on icon at bounding box center [1137, 289] width 16 height 33
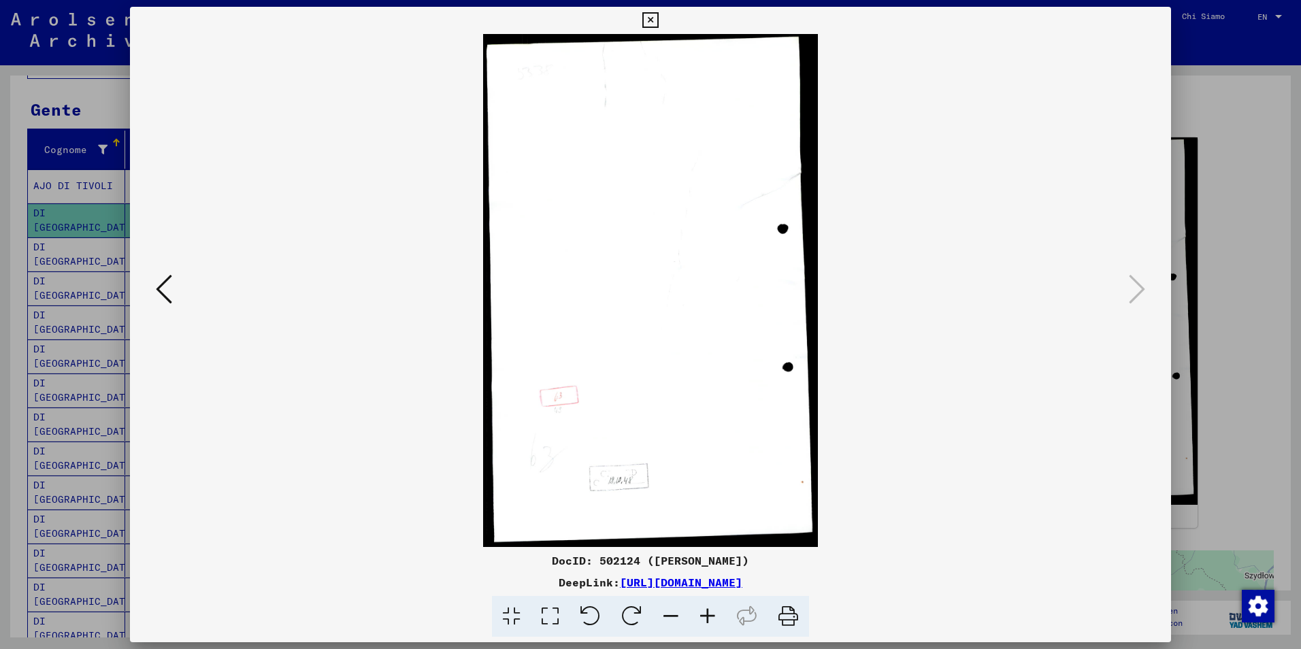
click at [620, 583] on link "[URL][DOMAIN_NAME]" at bounding box center [681, 583] width 123 height 14
